Goal: Task Accomplishment & Management: Manage account settings

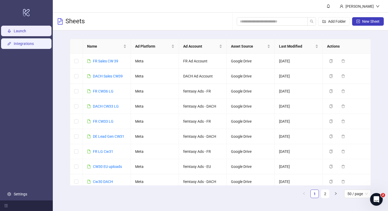
click at [34, 46] on link "Integrations" at bounding box center [24, 43] width 20 height 4
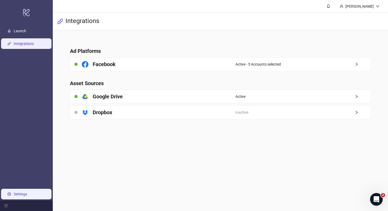
click at [24, 195] on link "Settings" at bounding box center [20, 194] width 13 height 4
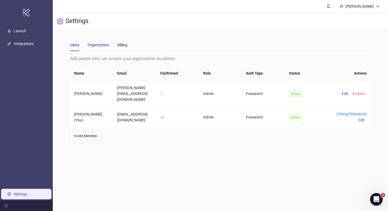
click at [103, 46] on div "Organization" at bounding box center [98, 45] width 21 height 6
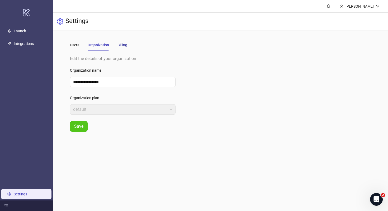
click at [120, 44] on div "Billing" at bounding box center [122, 45] width 10 height 6
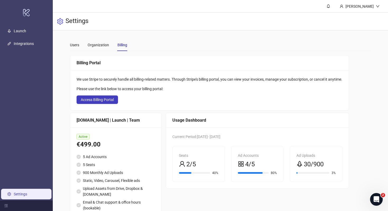
scroll to position [21, 0]
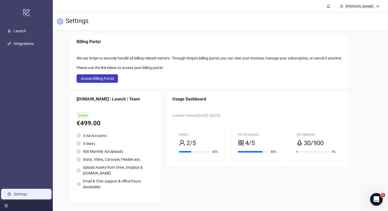
click at [9, 205] on div at bounding box center [26, 205] width 53 height 11
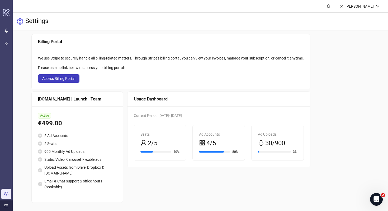
click at [4, 206] on icon "menu-unfold" at bounding box center [6, 205] width 4 height 4
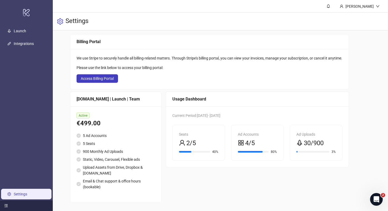
scroll to position [0, 0]
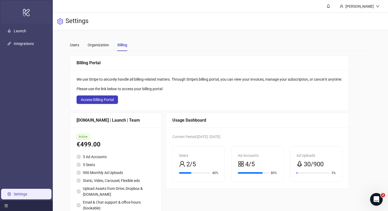
click at [26, 13] on icon "logo/logo-mobile" at bounding box center [26, 12] width 7 height 13
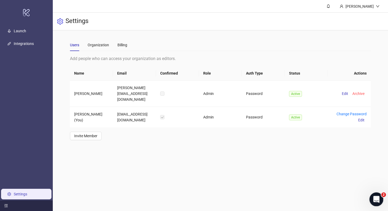
click at [371, 195] on div "Open Intercom Messenger" at bounding box center [375, 197] width 17 height 17
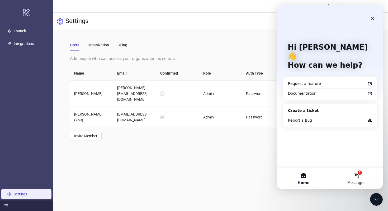
click at [359, 174] on button "2 Messages" at bounding box center [356, 177] width 53 height 21
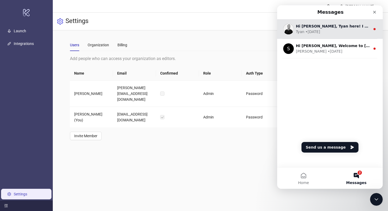
click at [339, 23] on div "Hi [PERSON_NAME], Tyan here! I wanted to check in with you to see how your tria…" at bounding box center [333, 26] width 74 height 6
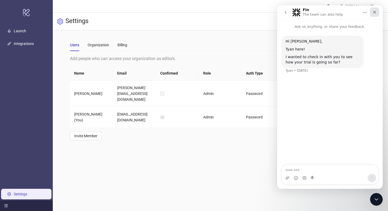
click at [375, 14] on icon "Close" at bounding box center [374, 12] width 4 height 4
